Goal: Information Seeking & Learning: Learn about a topic

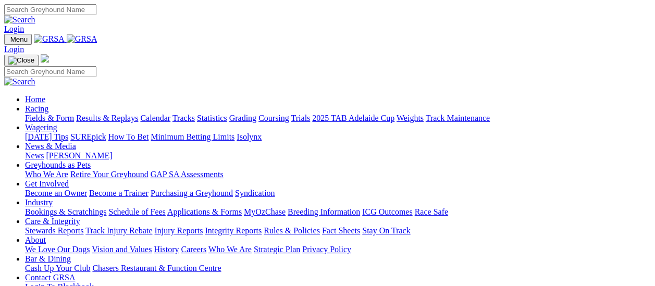
drag, startPoint x: 0, startPoint y: 0, endPoint x: 120, endPoint y: 74, distance: 140.9
click at [120, 114] on link "Results & Replays" at bounding box center [107, 118] width 62 height 9
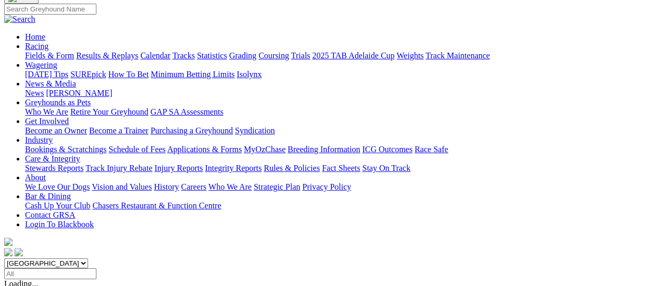
scroll to position [156, 0]
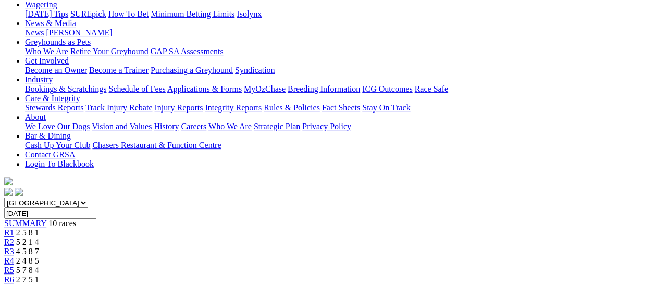
scroll to position [104, 0]
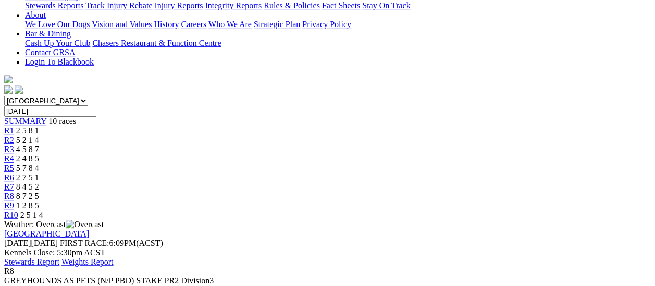
scroll to position [208, 0]
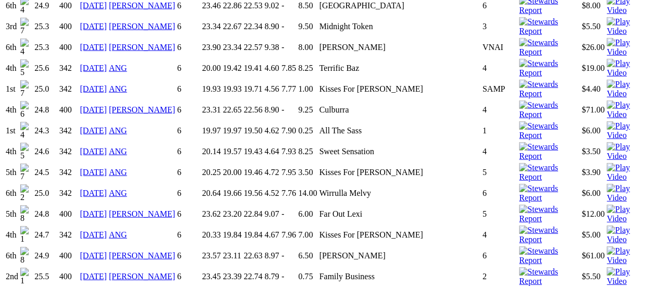
scroll to position [1251, 0]
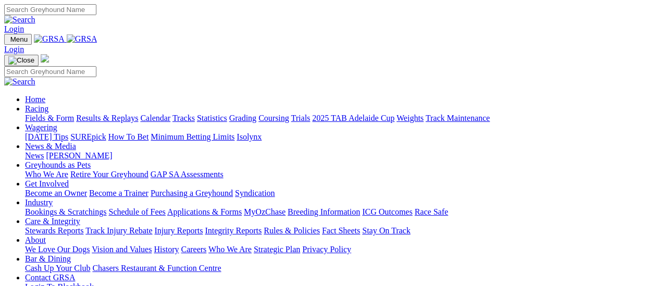
click at [58, 114] on link "Fields & Form" at bounding box center [49, 118] width 49 height 9
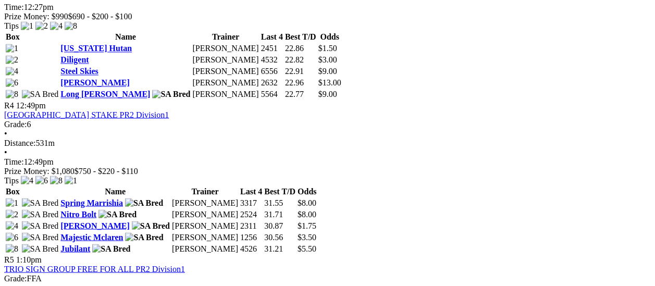
scroll to position [782, 0]
